Goal: Communication & Community: Answer question/provide support

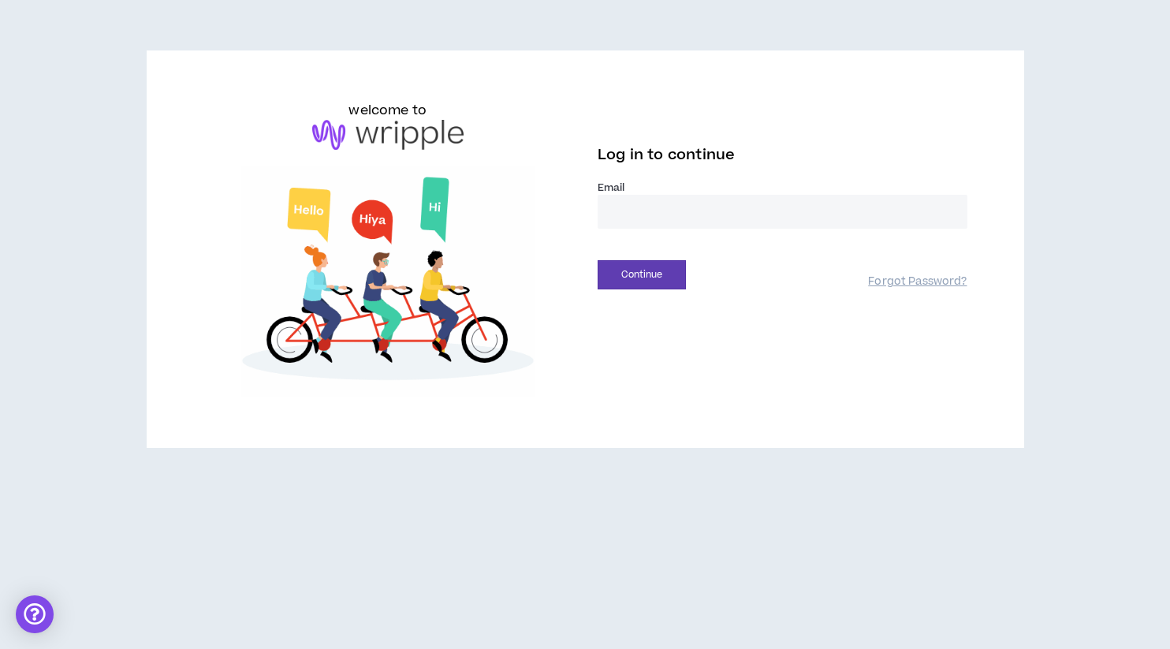
click at [665, 209] on input "email" at bounding box center [783, 212] width 370 height 34
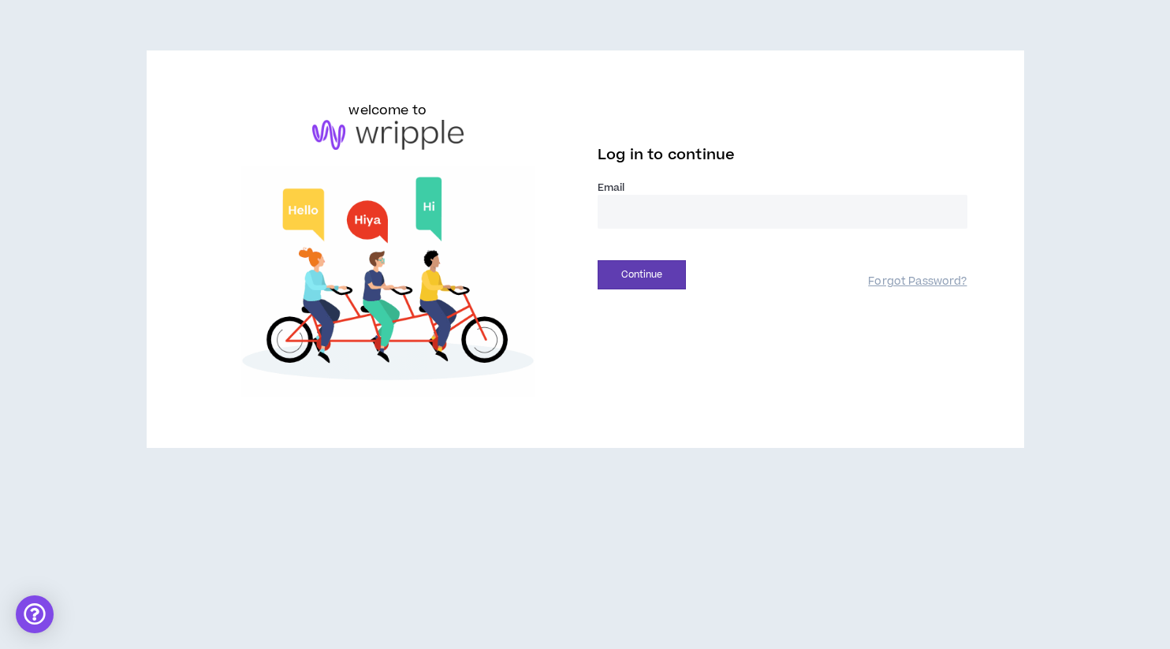
type input "**********"
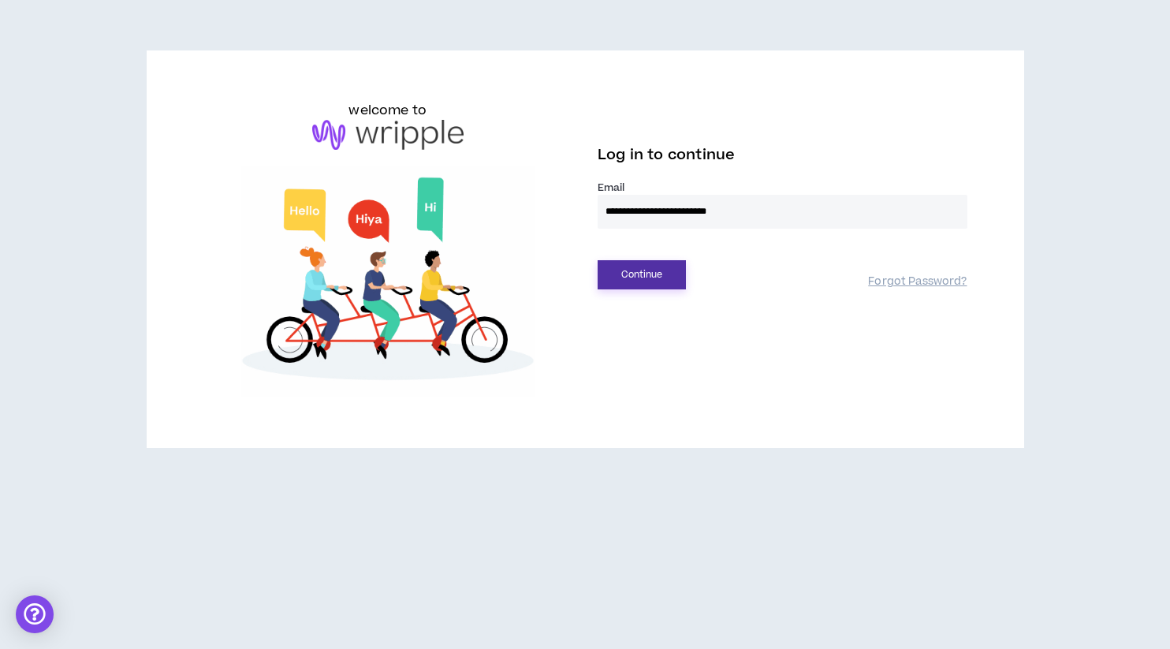
click at [632, 269] on button "Continue" at bounding box center [642, 274] width 88 height 29
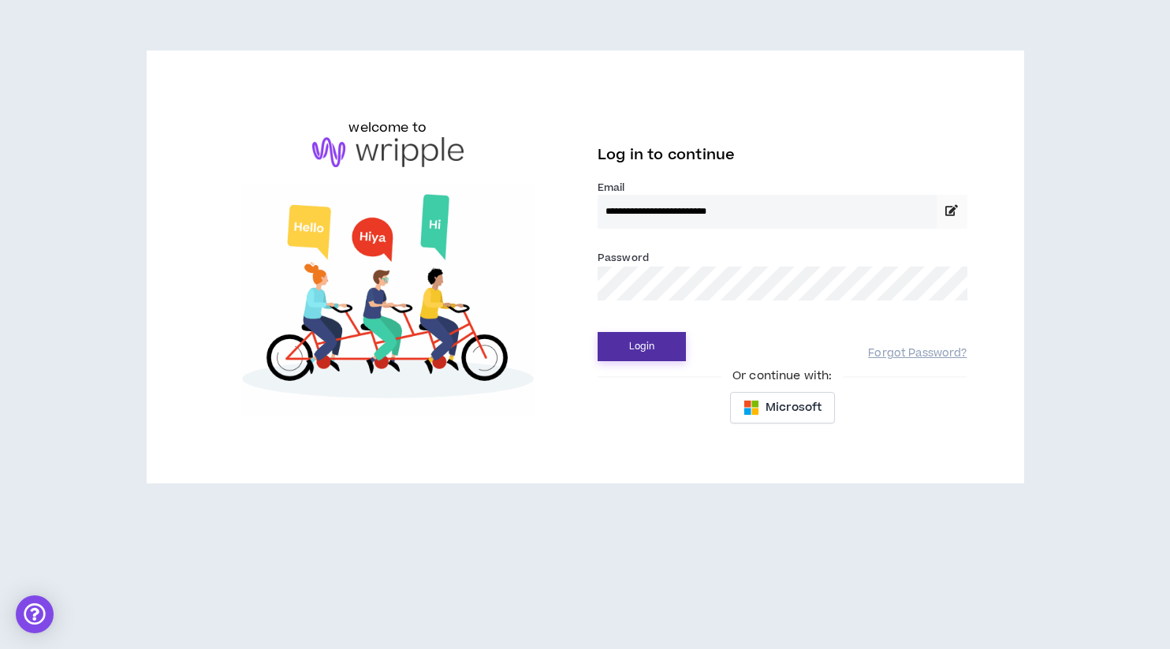
click at [642, 345] on button "Login" at bounding box center [642, 346] width 88 height 29
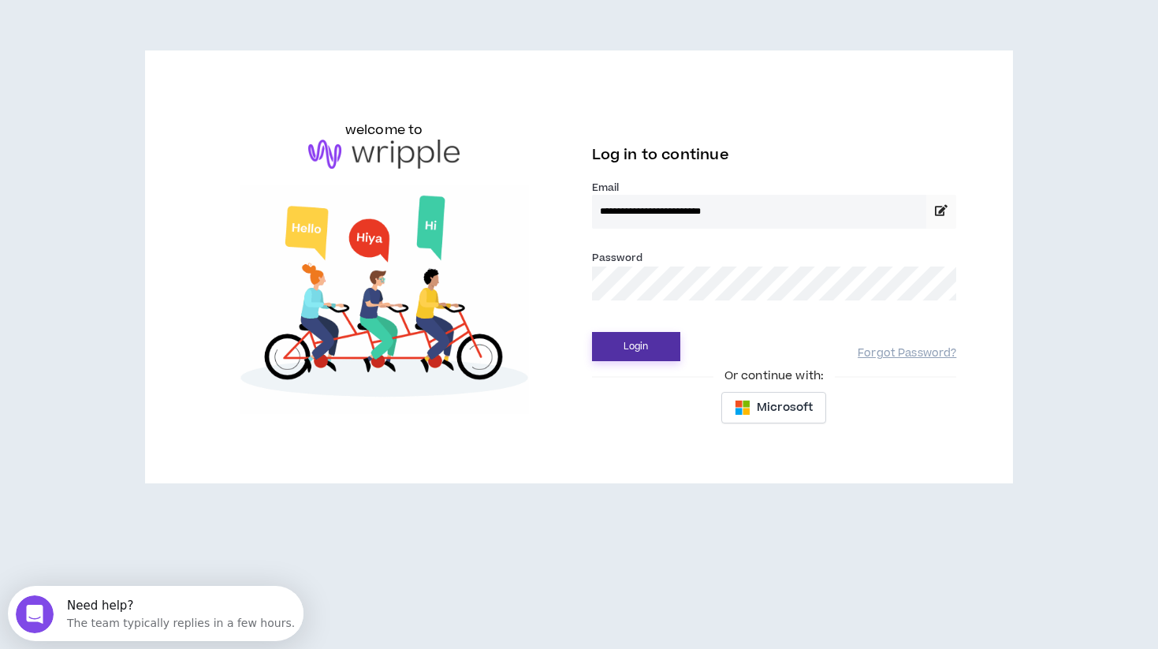
click at [644, 342] on button "Login" at bounding box center [636, 346] width 88 height 29
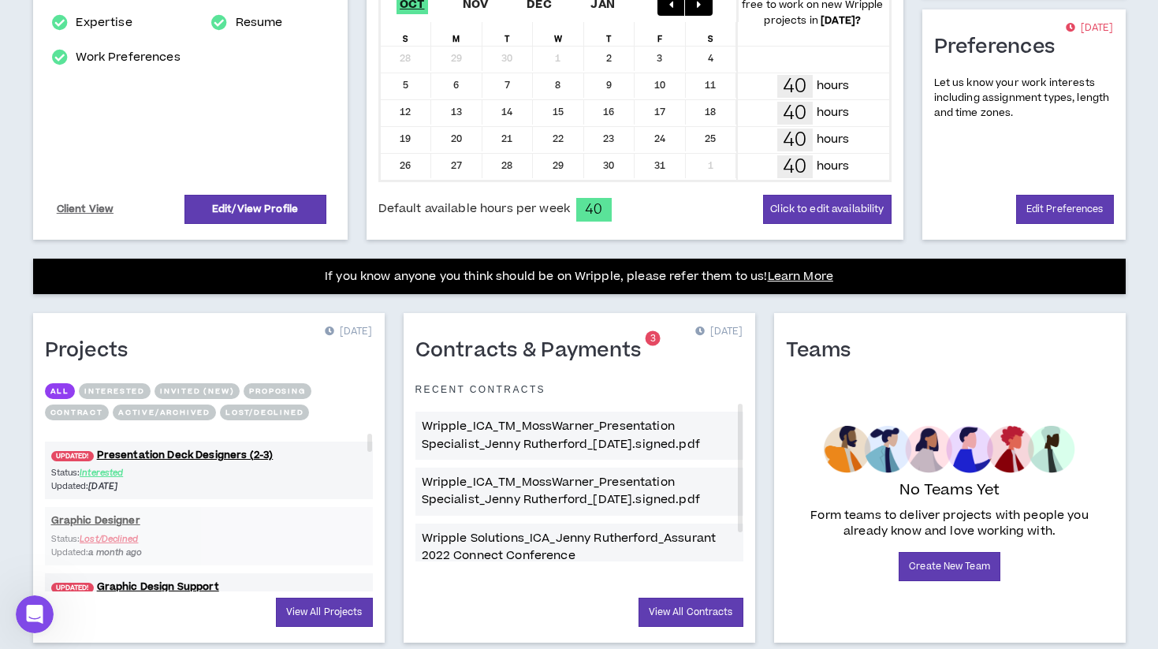
scroll to position [416, 0]
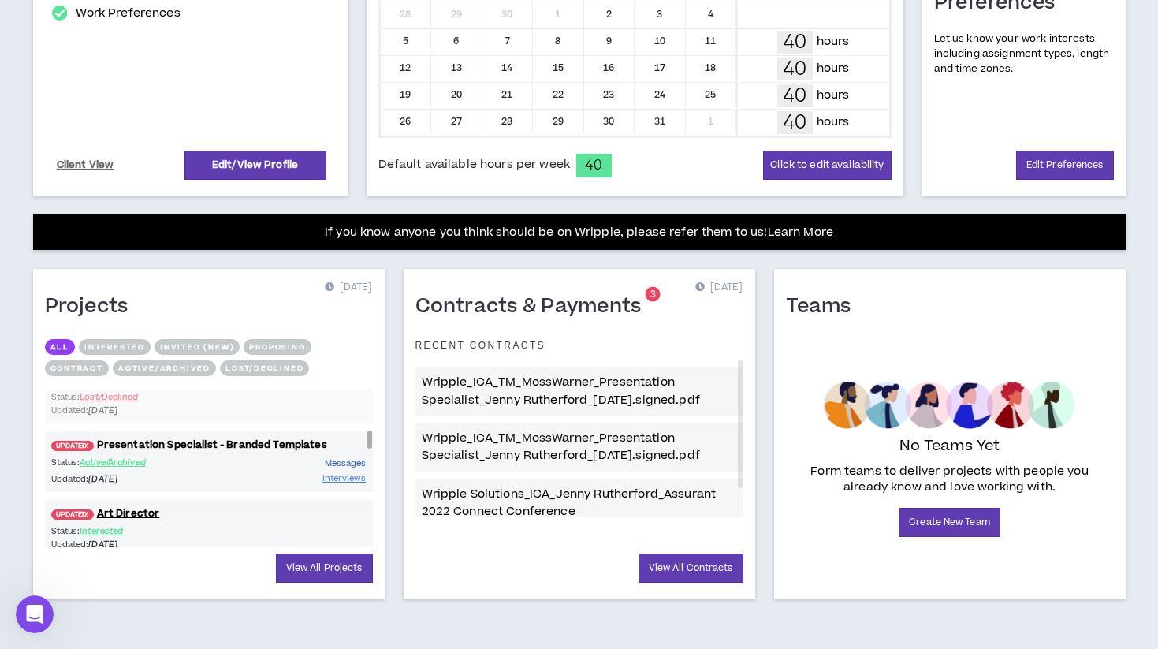
click at [350, 464] on span "Messages" at bounding box center [346, 463] width 42 height 12
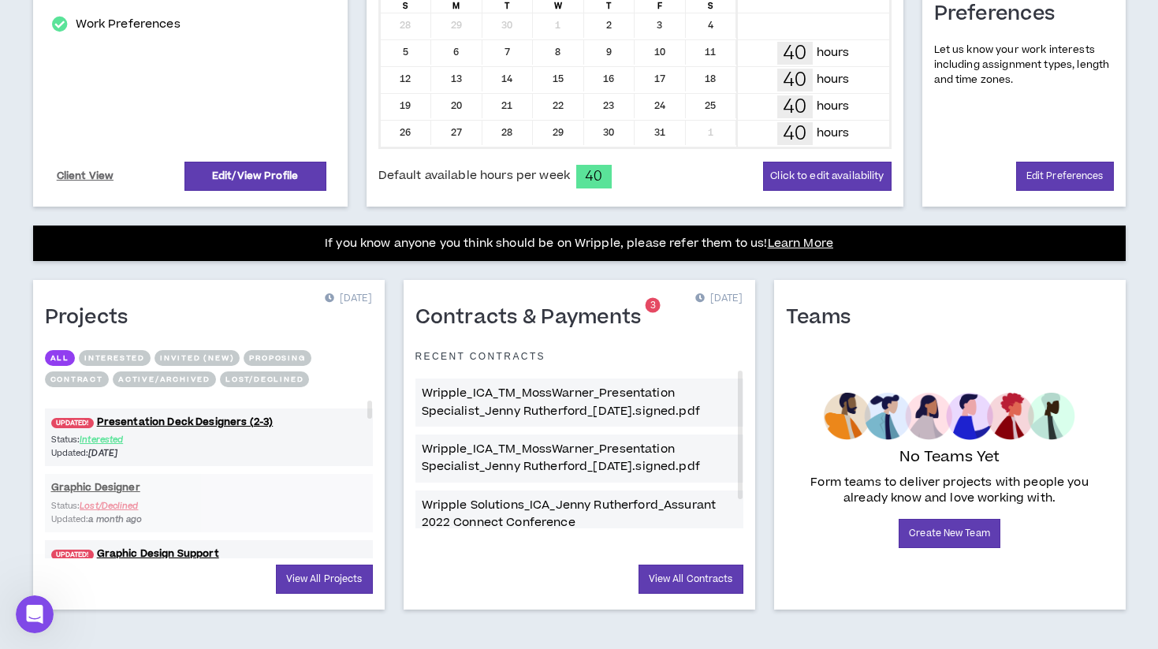
scroll to position [416, 0]
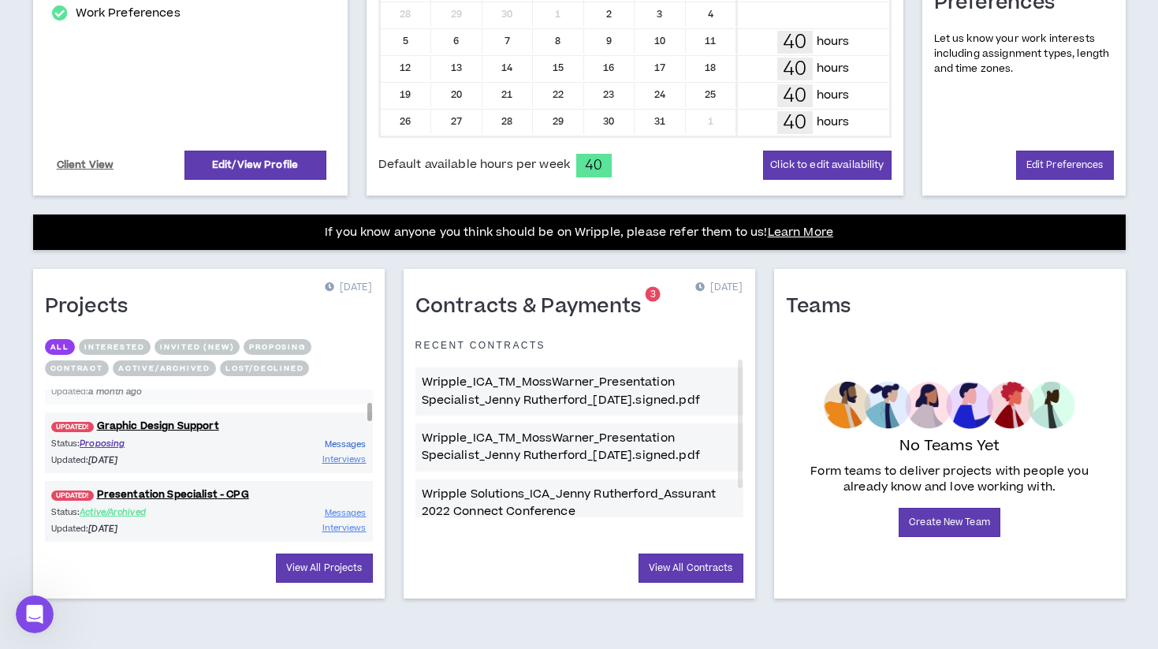
click at [353, 446] on span "Messages" at bounding box center [346, 444] width 42 height 12
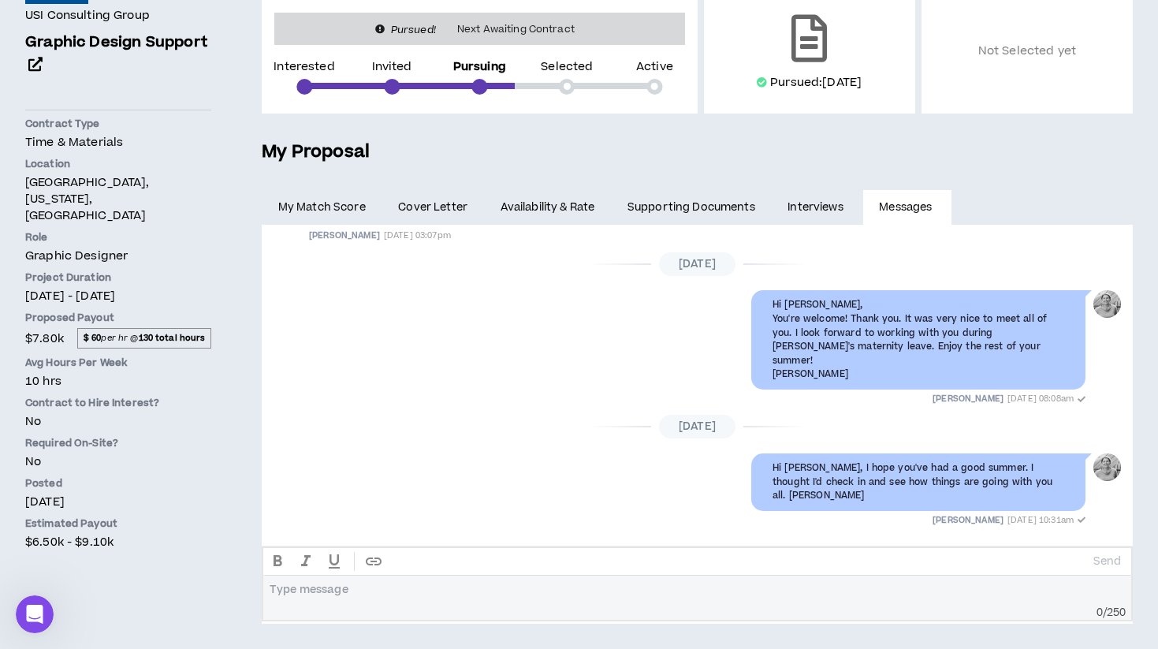
scroll to position [1212, 0]
